Goal: Find specific page/section: Find specific page/section

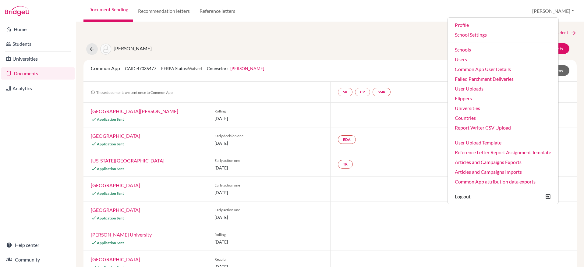
scroll to position [229, 0]
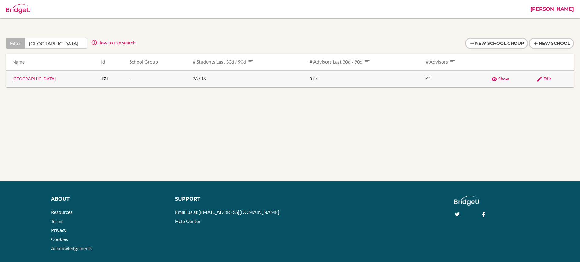
type input "Raffles World Academy"
click at [544, 76] on span "Edit" at bounding box center [547, 78] width 8 height 5
click at [548, 78] on span "Edit" at bounding box center [547, 78] width 8 height 5
click at [45, 79] on link "Raffles World Academy" at bounding box center [34, 78] width 44 height 5
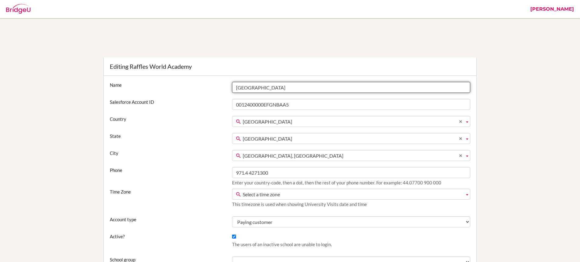
drag, startPoint x: 290, startPoint y: 88, endPoint x: 234, endPoint y: 88, distance: 56.7
click at [234, 88] on input "[GEOGRAPHIC_DATA]" at bounding box center [351, 87] width 238 height 11
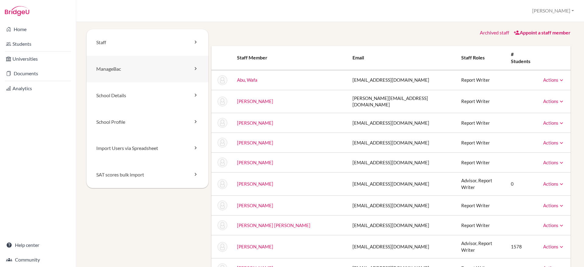
click at [194, 66] on icon at bounding box center [196, 69] width 6 height 6
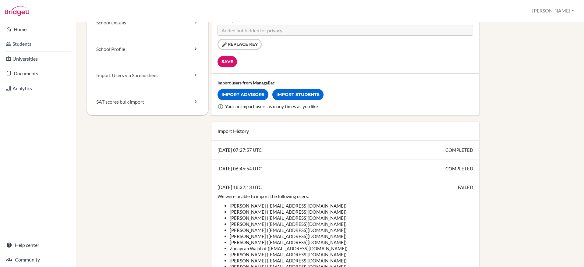
scroll to position [76, 0]
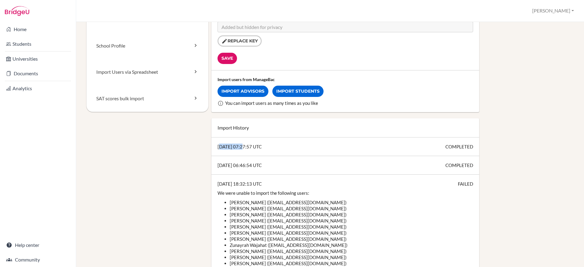
drag, startPoint x: 241, startPoint y: 147, endPoint x: 214, endPoint y: 147, distance: 27.4
click at [214, 147] on div "2024-11-14 07:27:57 UTC COMPLETED" at bounding box center [345, 146] width 268 height 19
copy div "2024-11-14"
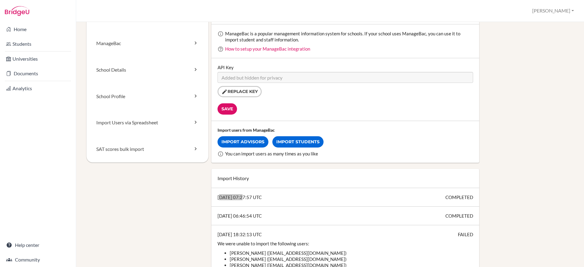
scroll to position [0, 0]
